Goal: Find specific page/section: Find specific page/section

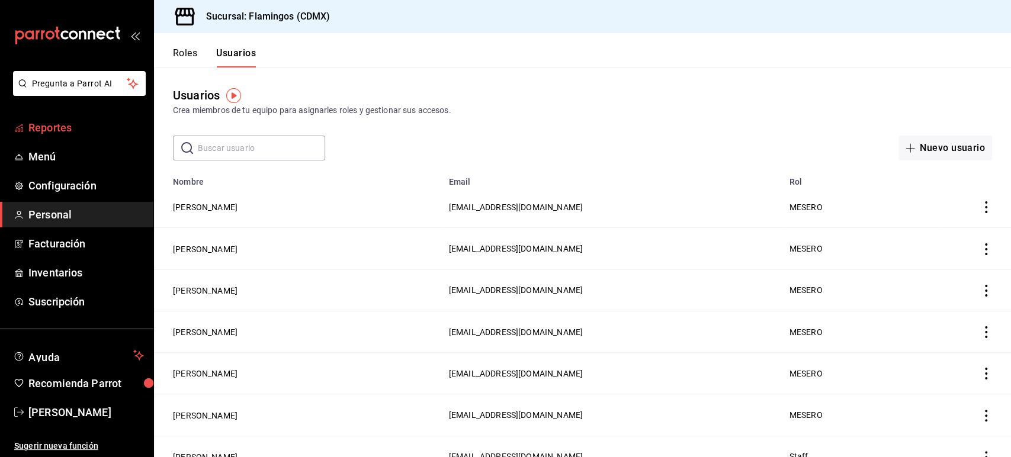
click at [44, 132] on span "Reportes" at bounding box center [86, 128] width 116 height 16
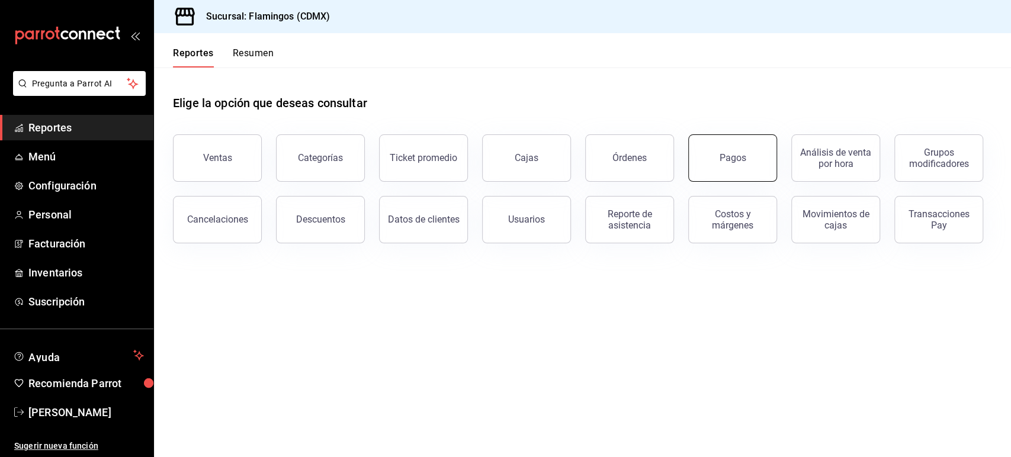
click at [721, 171] on button "Pagos" at bounding box center [732, 157] width 89 height 47
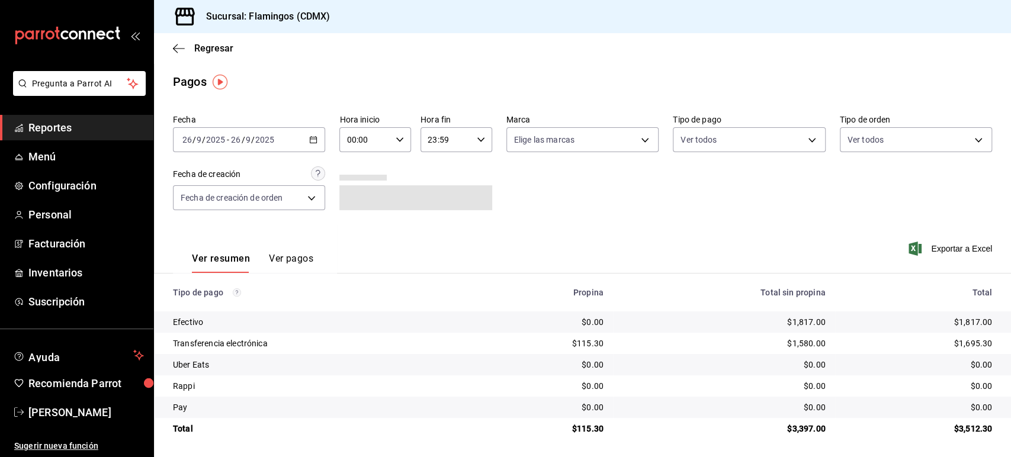
drag, startPoint x: 1010, startPoint y: 169, endPoint x: 1010, endPoint y: 195, distance: 25.5
click at [1010, 195] on div "Regresar Pagos Fecha [DATE] [DATE] - [DATE] [DATE] Hora inicio 00:00 Hora inici…" at bounding box center [582, 245] width 857 height 424
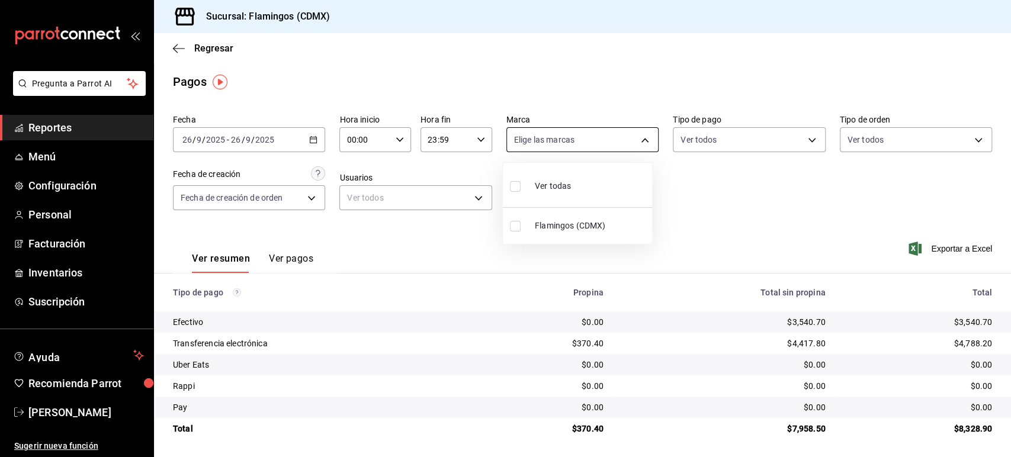
click at [645, 142] on body "Pregunta a Parrot AI Reportes Menú Configuración Personal Facturación Inventari…" at bounding box center [505, 228] width 1011 height 457
